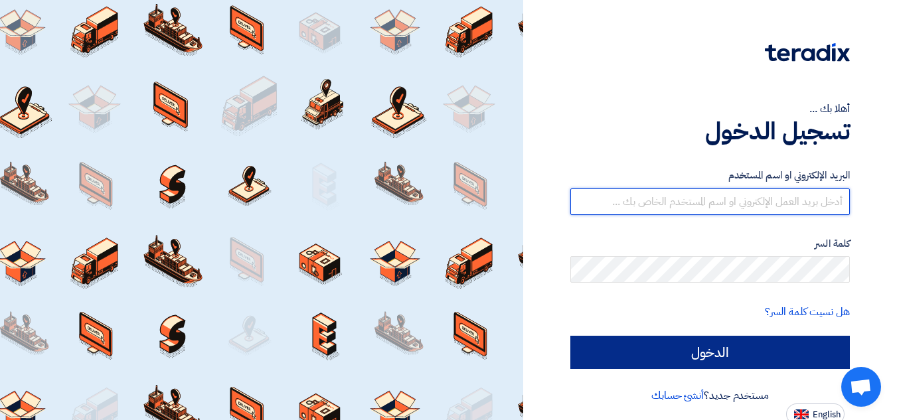
type input "[EMAIL_ADDRESS][DOMAIN_NAME]"
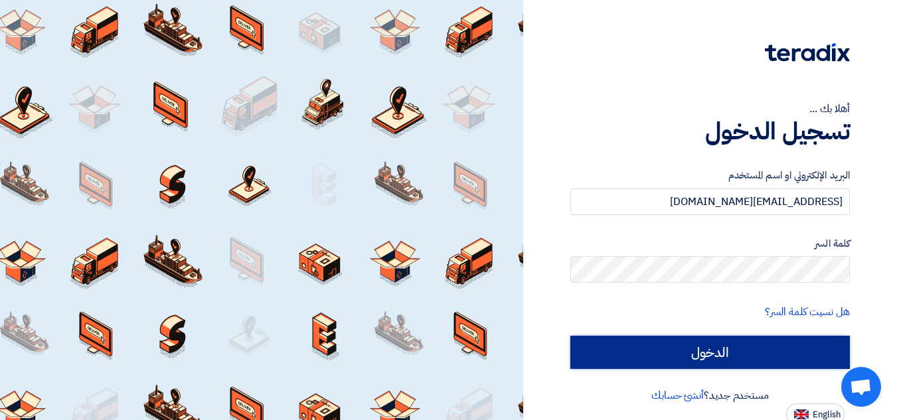
click at [756, 365] on input "الدخول" at bounding box center [710, 352] width 280 height 33
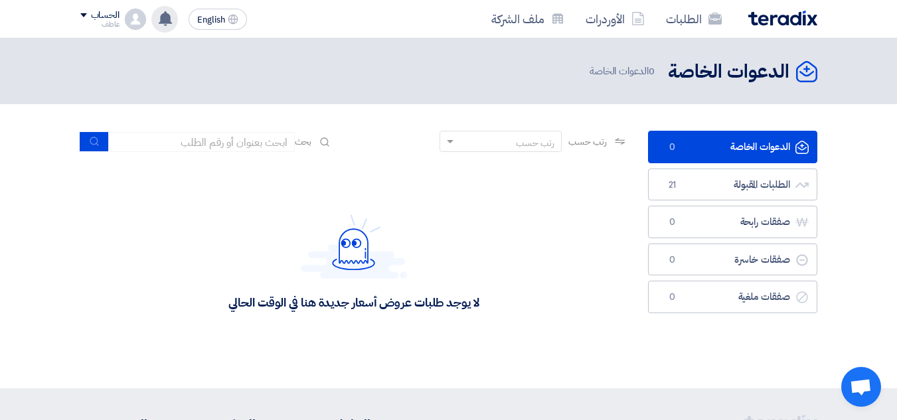
click at [167, 20] on use at bounding box center [165, 18] width 13 height 15
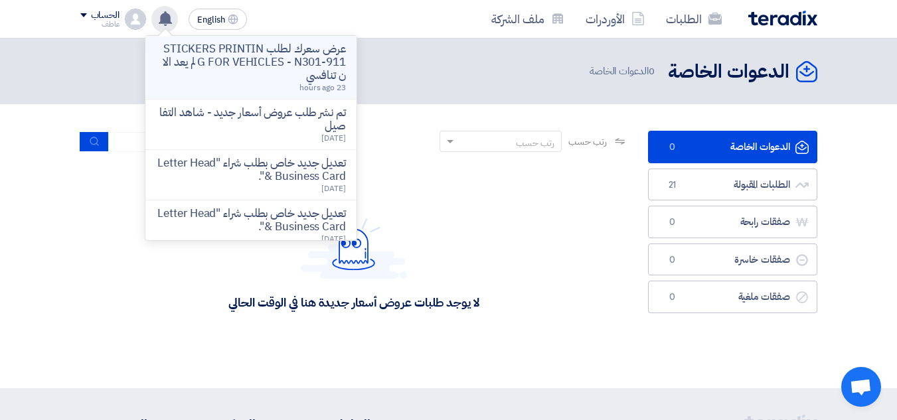
click at [236, 56] on p "عرض سعرك لطلب STICKERS PRINTING FOR VEHICLES - N301-911 لم يعد الان تنافسي" at bounding box center [251, 62] width 190 height 40
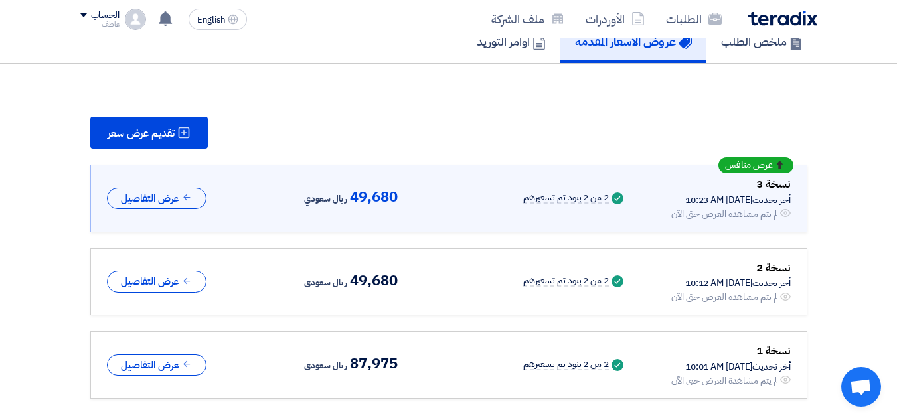
scroll to position [152, 0]
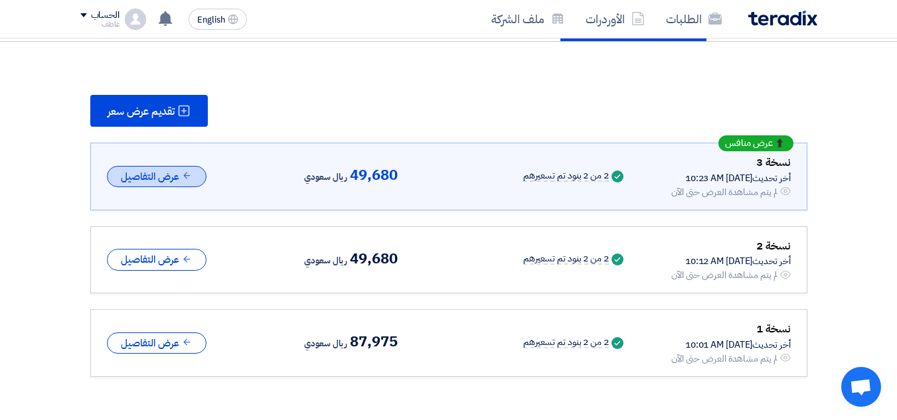
click at [167, 177] on button "عرض التفاصيل" at bounding box center [157, 177] width 100 height 22
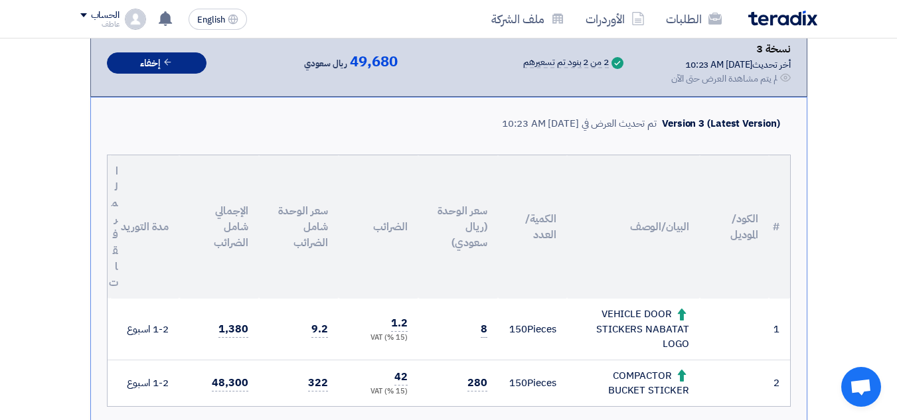
scroll to position [199, 0]
